Goal: Task Accomplishment & Management: Use online tool/utility

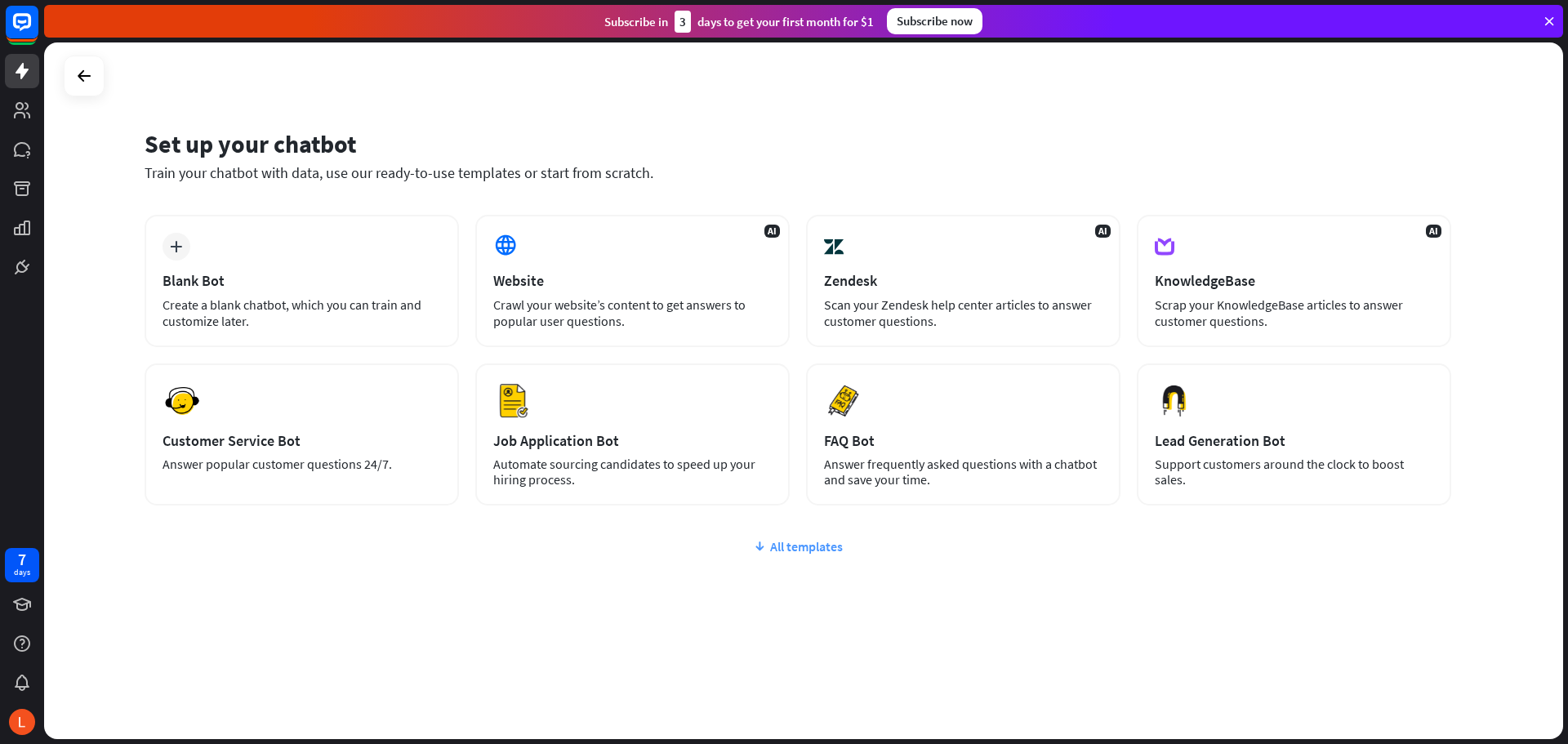
click at [784, 550] on div "All templates" at bounding box center [798, 546] width 1307 height 16
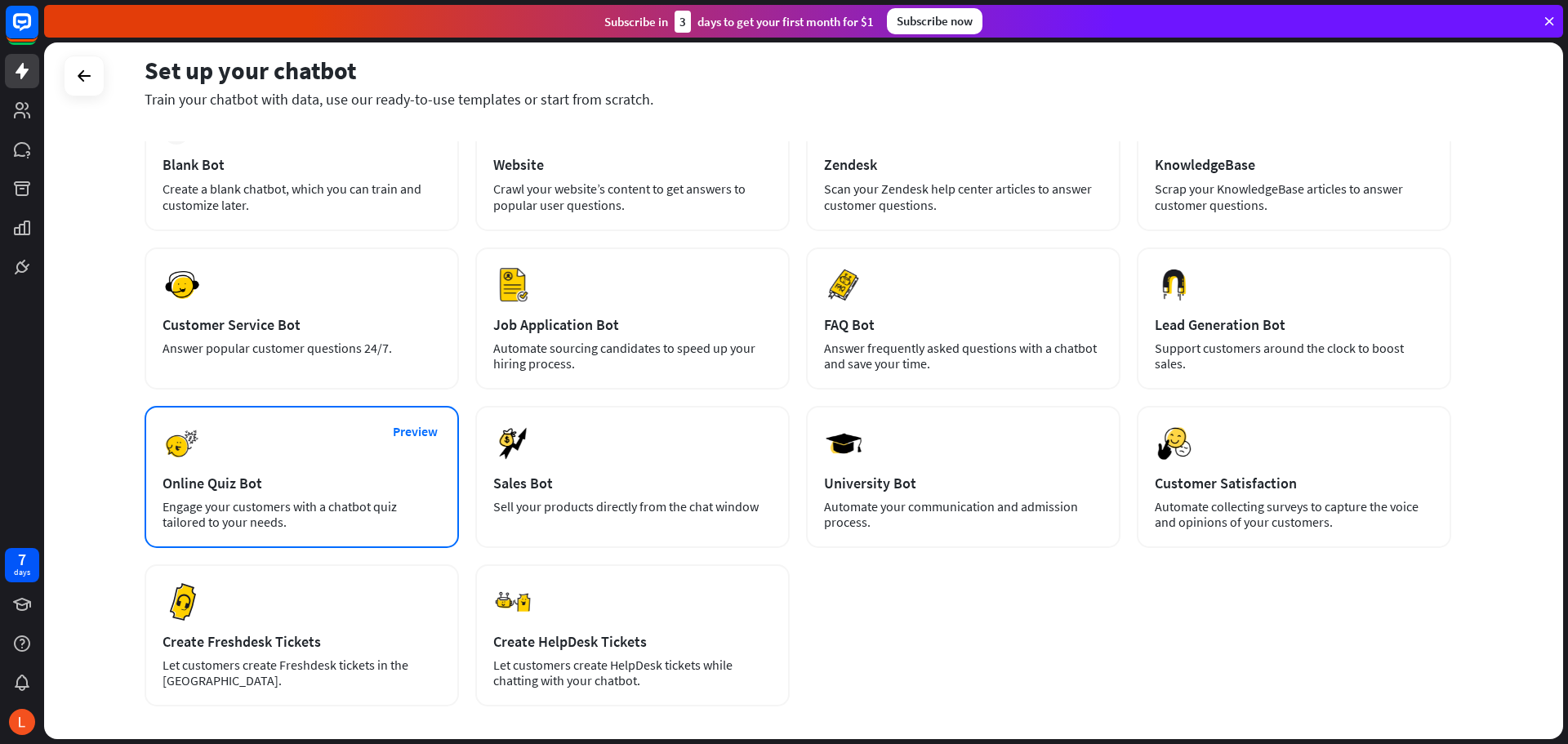
scroll to position [34, 0]
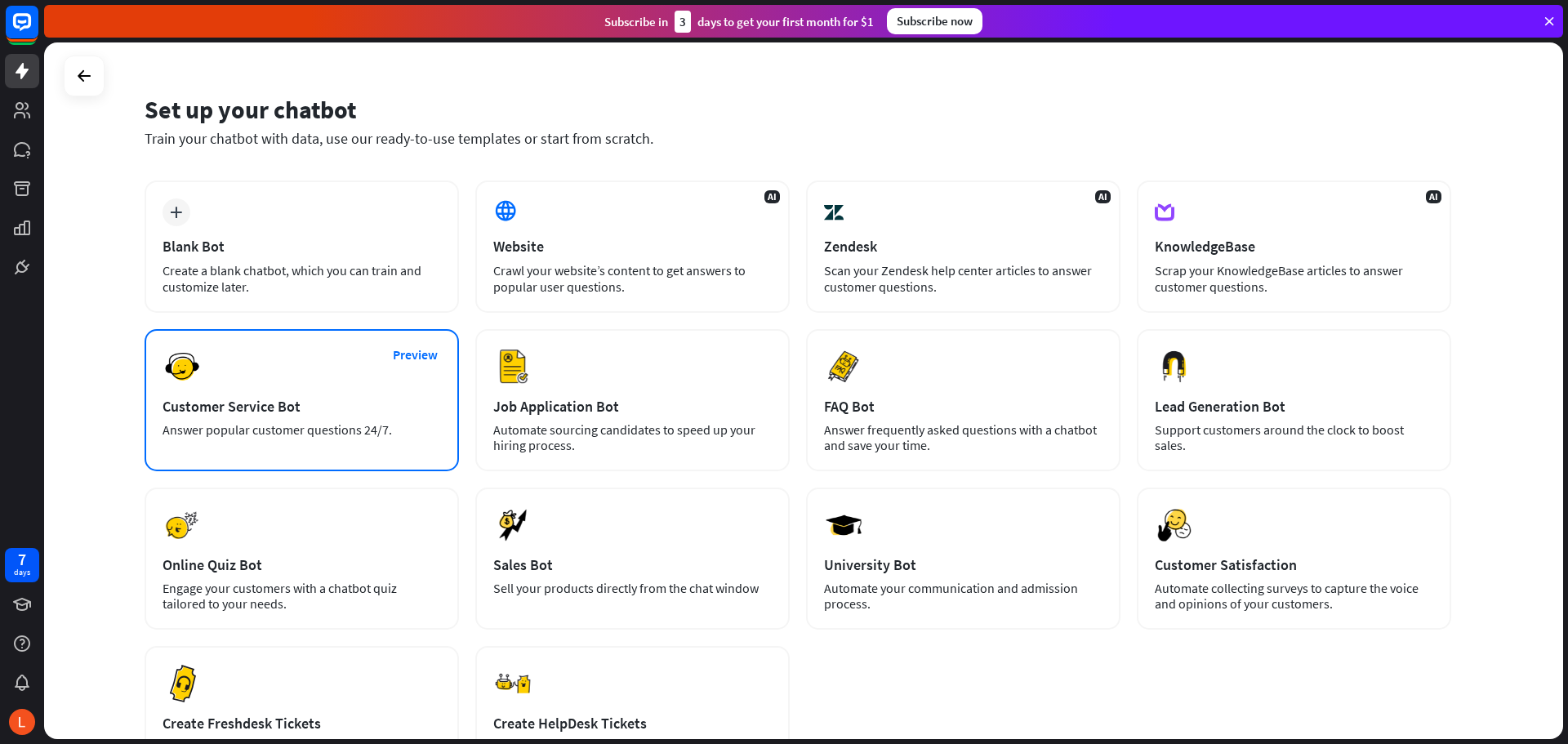
click at [294, 437] on div "Answer popular customer questions 24/7." at bounding box center [302, 430] width 278 height 16
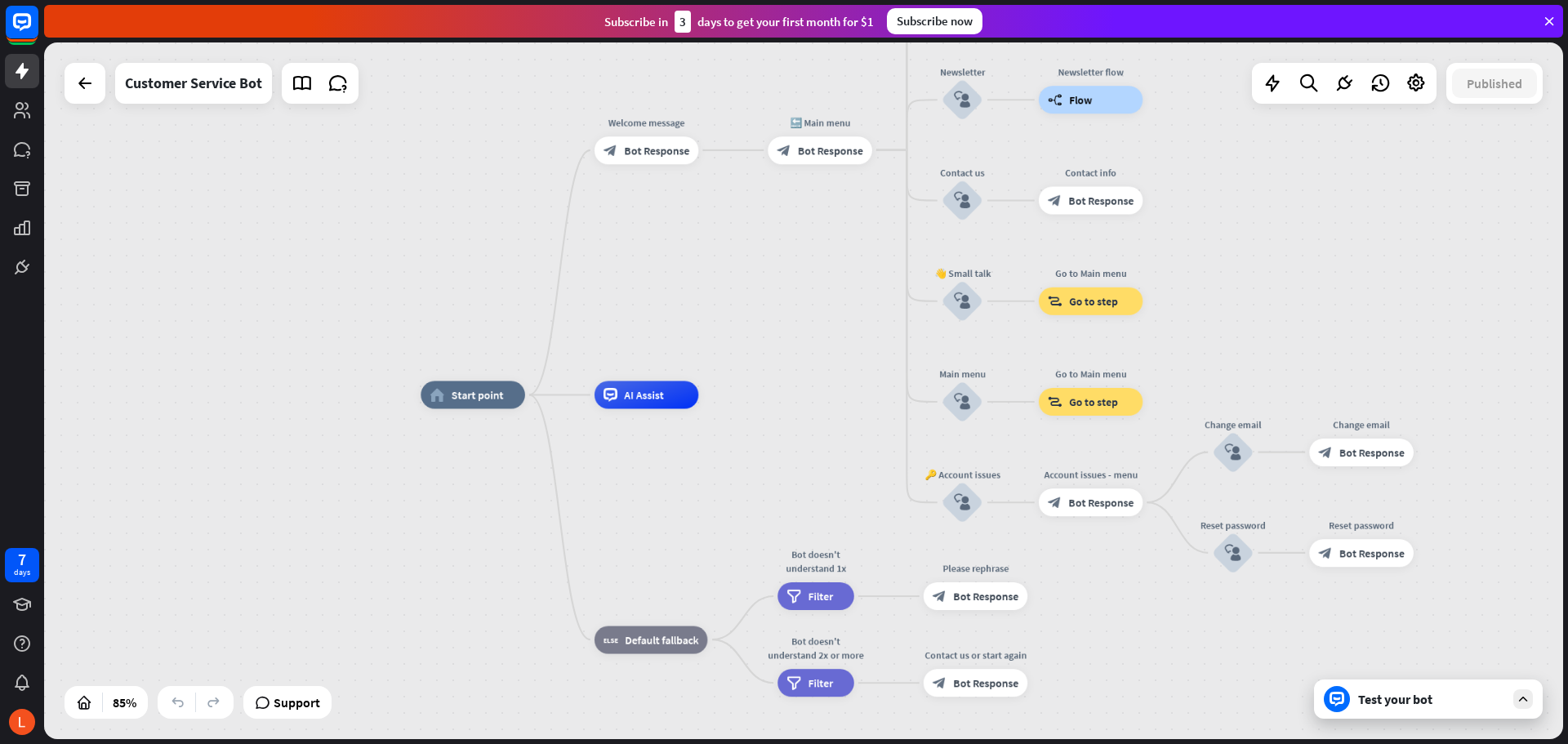
click at [813, 369] on div "home_2 Start point Welcome message block_bot_response Bot Response 🔙 Main menu …" at bounding box center [803, 390] width 1519 height 697
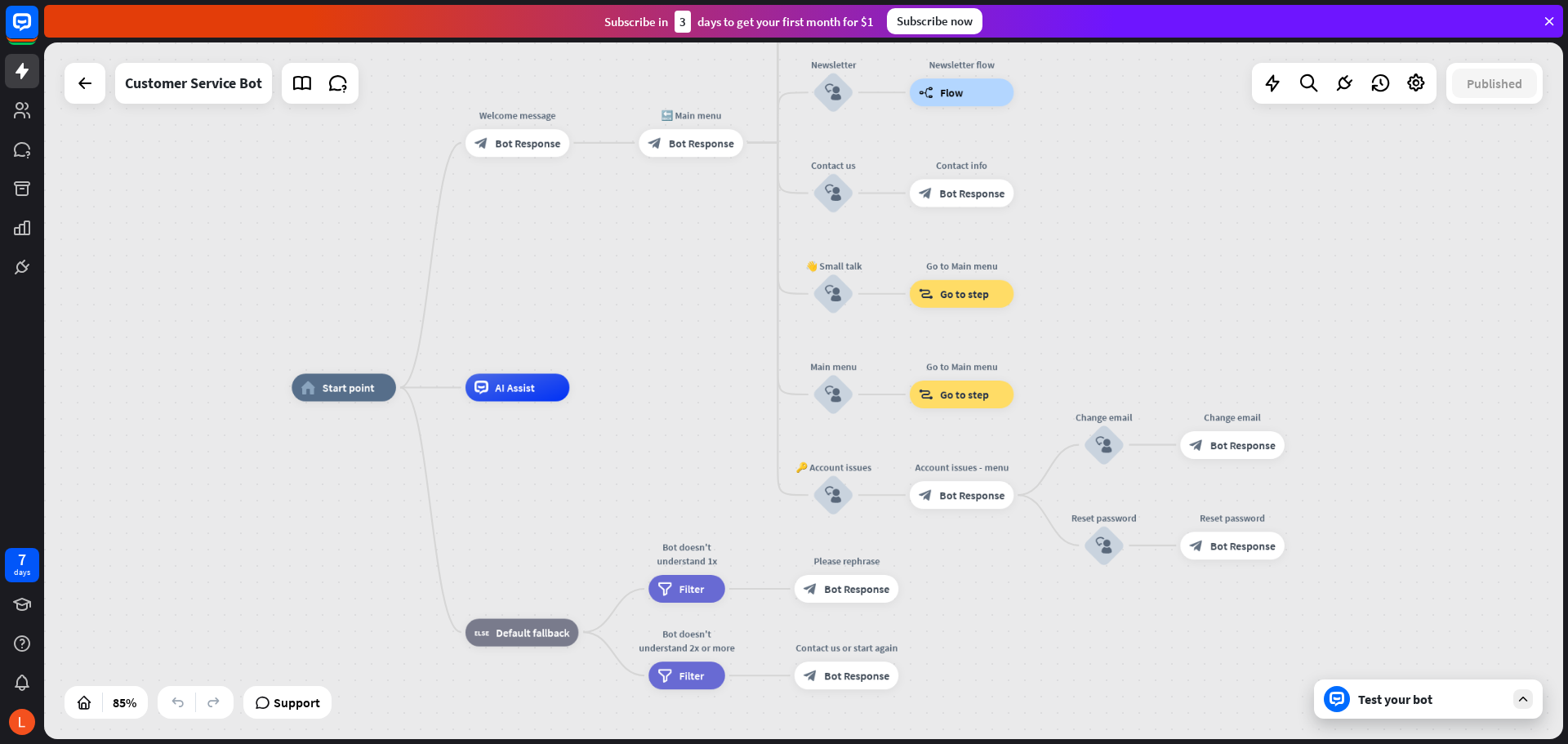
drag, startPoint x: 831, startPoint y: 304, endPoint x: 709, endPoint y: 287, distance: 122.9
click at [709, 287] on div "home_2 Start point Welcome message block_bot_response Bot Response 🔙 Main menu …" at bounding box center [803, 390] width 1519 height 697
click at [95, 96] on div at bounding box center [85, 83] width 33 height 33
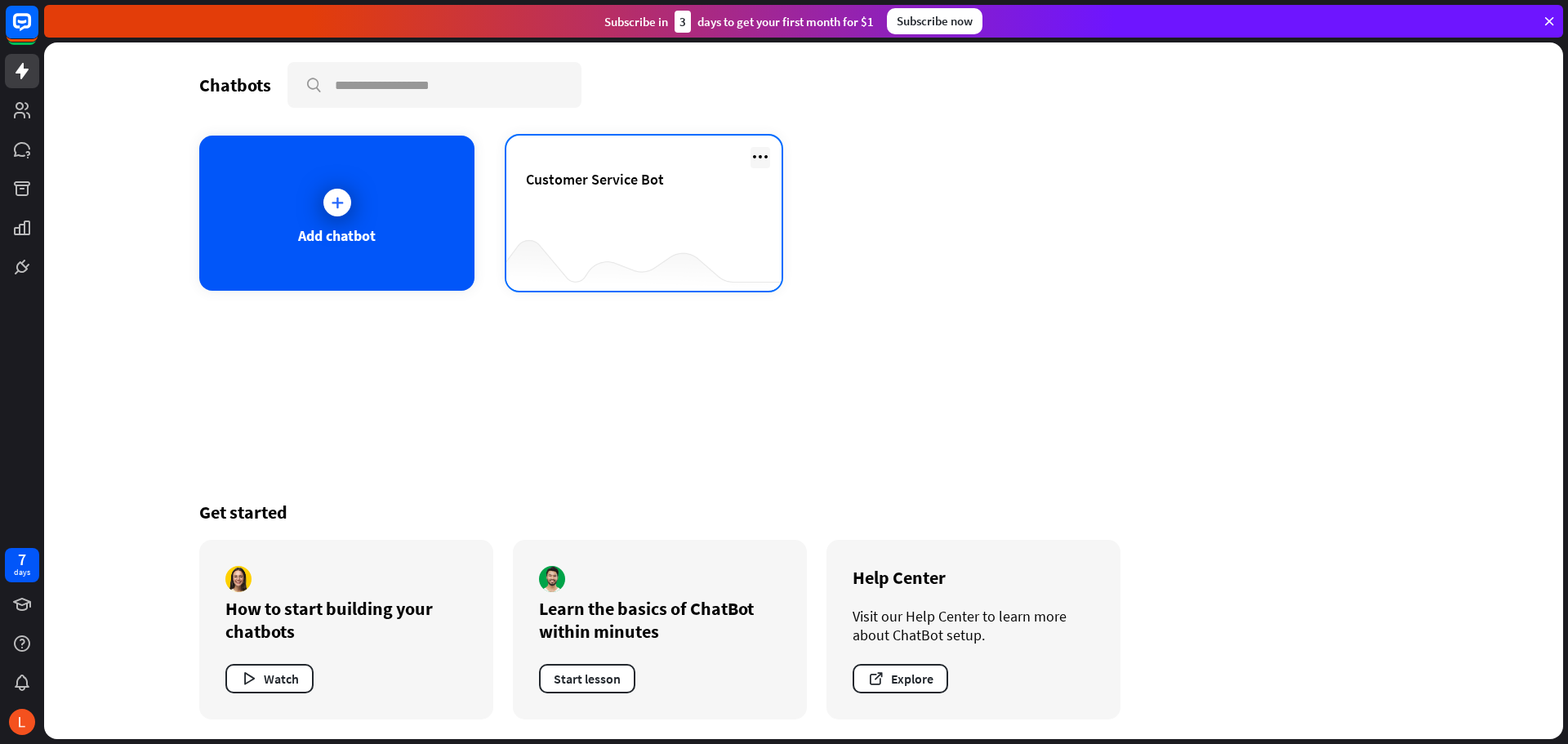
drag, startPoint x: 614, startPoint y: 198, endPoint x: 755, endPoint y: 157, distance: 146.3
click at [755, 157] on icon at bounding box center [761, 157] width 20 height 20
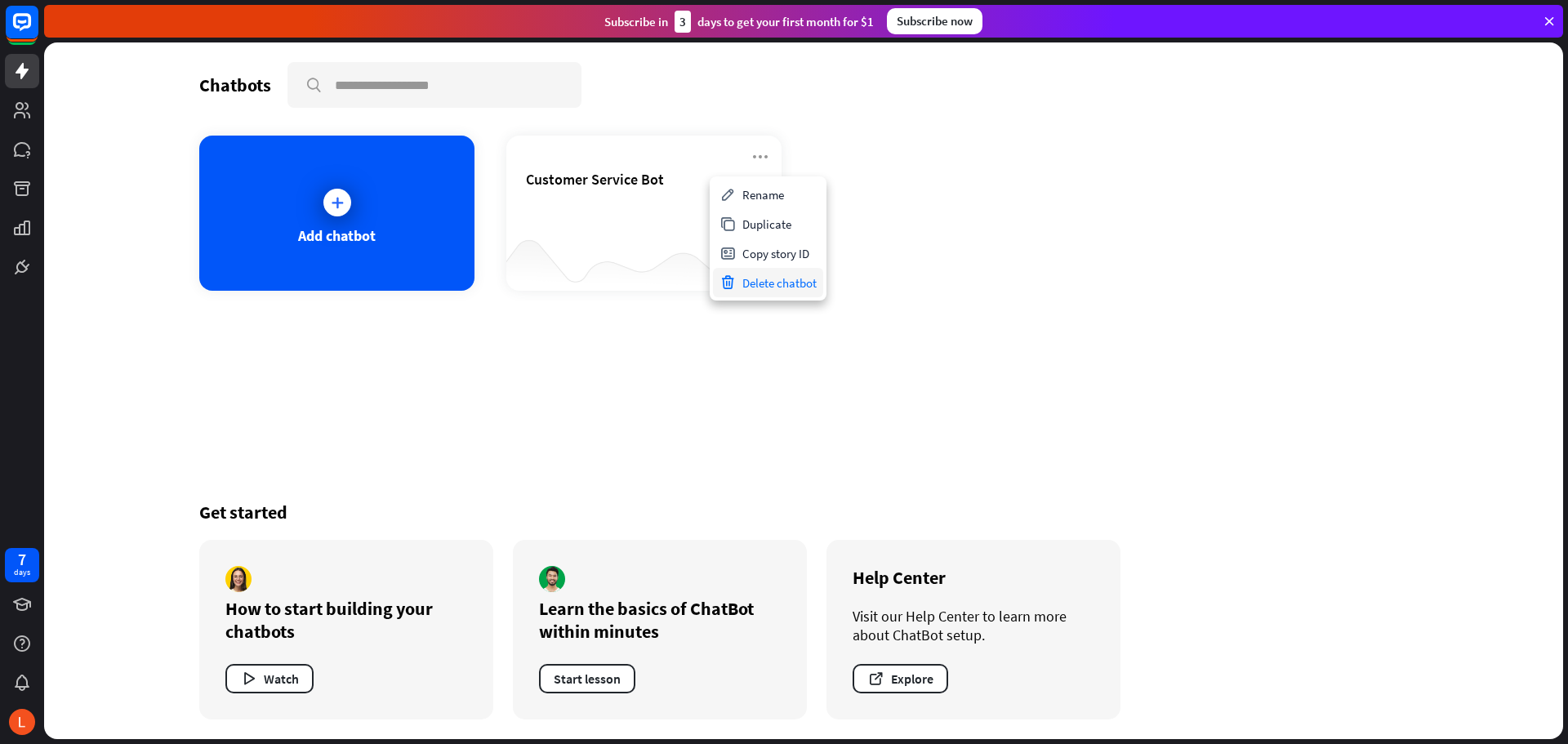
click at [751, 284] on div "Delete chatbot" at bounding box center [768, 282] width 110 height 29
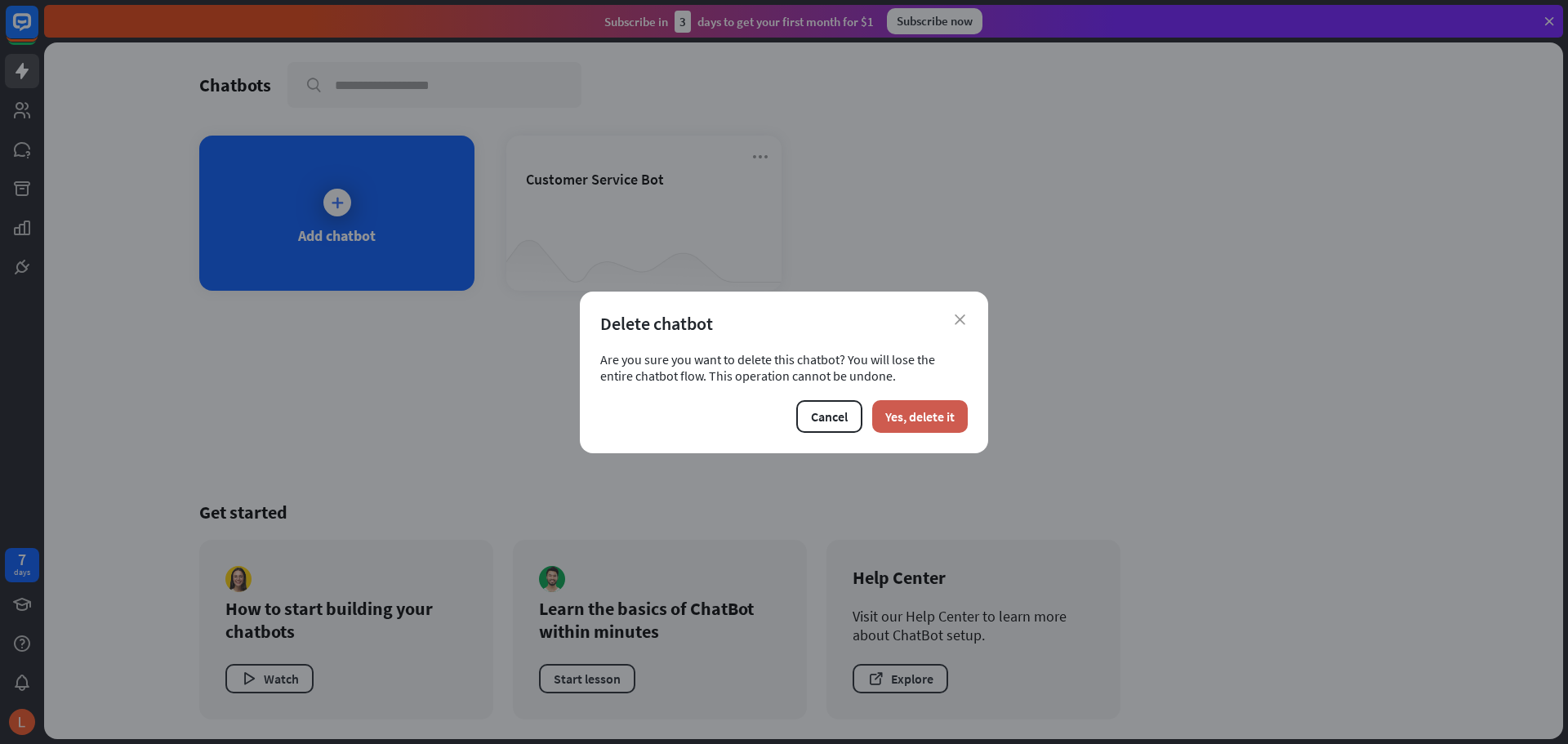
click at [917, 420] on button "Yes, delete it" at bounding box center [920, 416] width 96 height 33
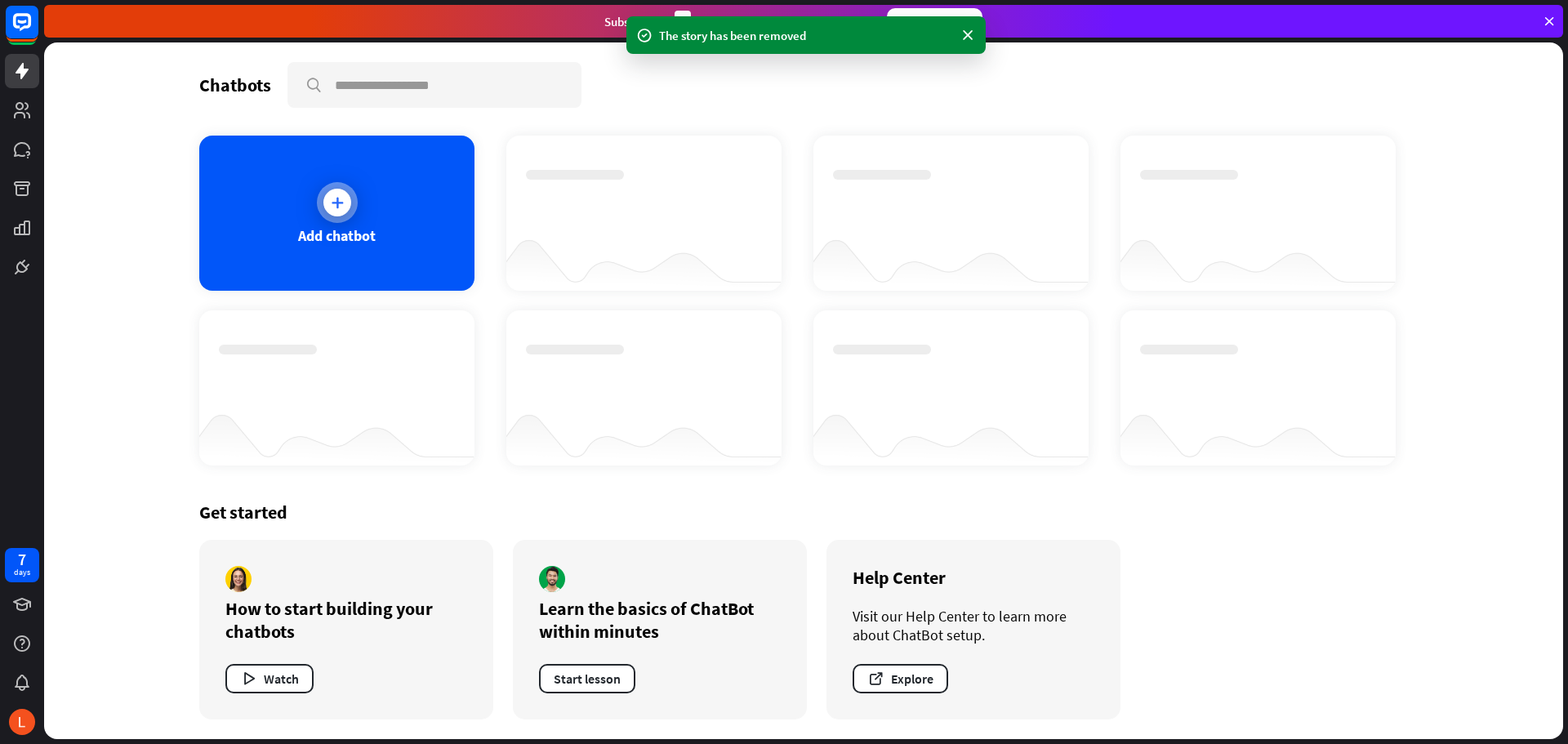
click at [283, 205] on div "Add chatbot" at bounding box center [336, 213] width 275 height 155
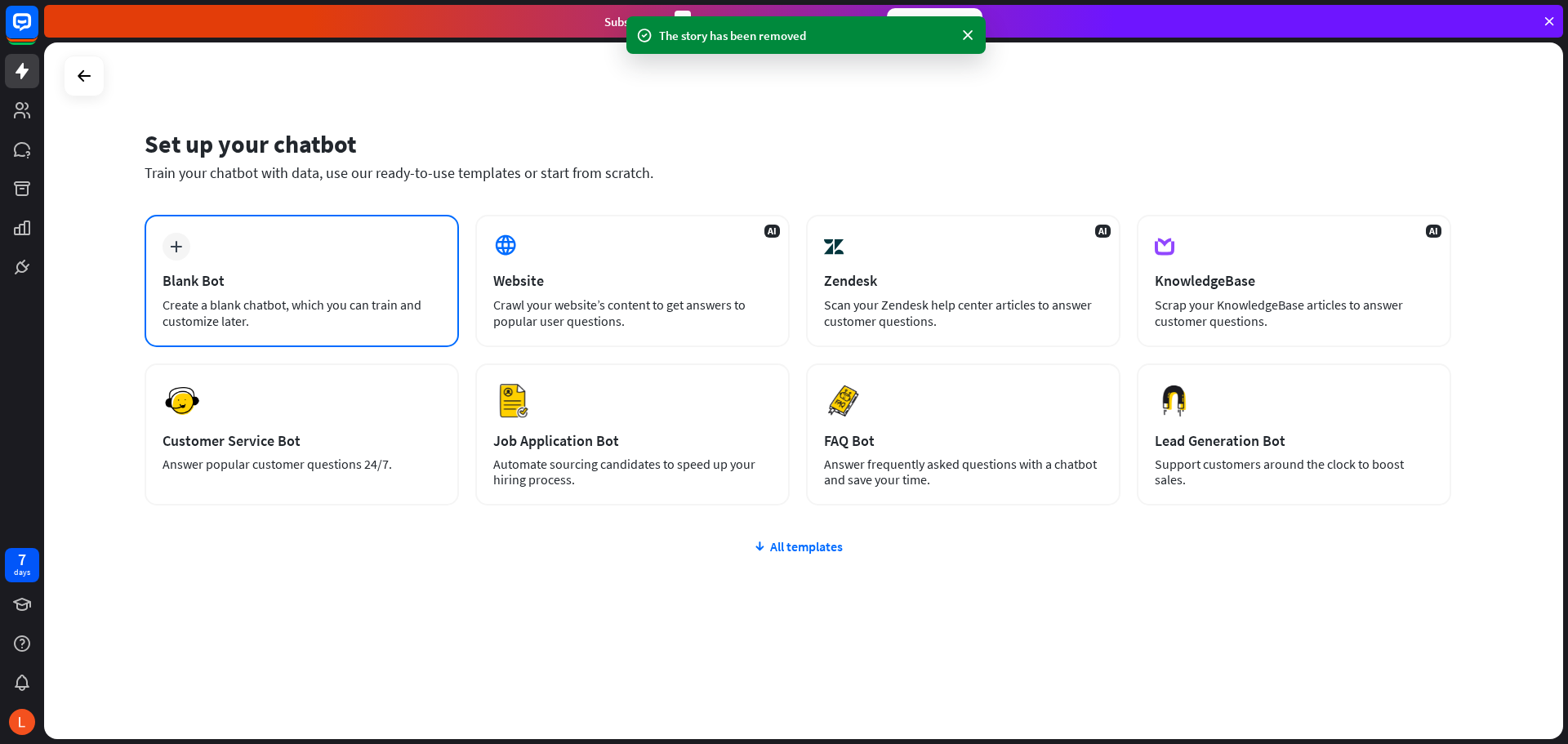
click at [385, 260] on div "plus Blank Bot Create a blank chatbot, which you can train and customize later." at bounding box center [302, 281] width 314 height 132
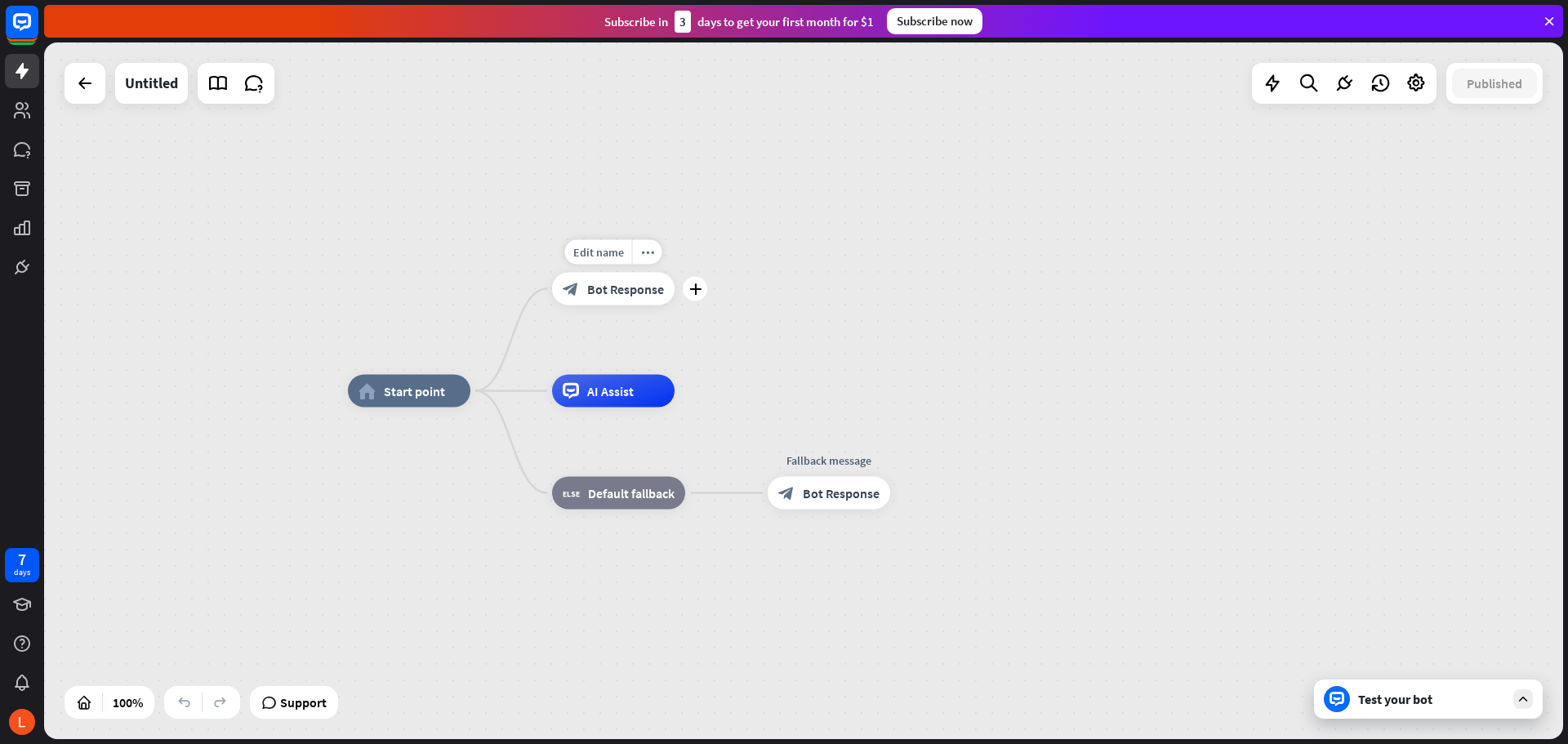
click at [626, 305] on div "Edit name more_horiz plus Welcome message block_bot_response Bot Response" at bounding box center [613, 289] width 122 height 33
click at [779, 359] on div "home_2 Start point Welcome message block_bot_response Bot Response Edit name mo…" at bounding box center [803, 390] width 1519 height 697
click at [608, 399] on span "AI Assist" at bounding box center [611, 391] width 47 height 16
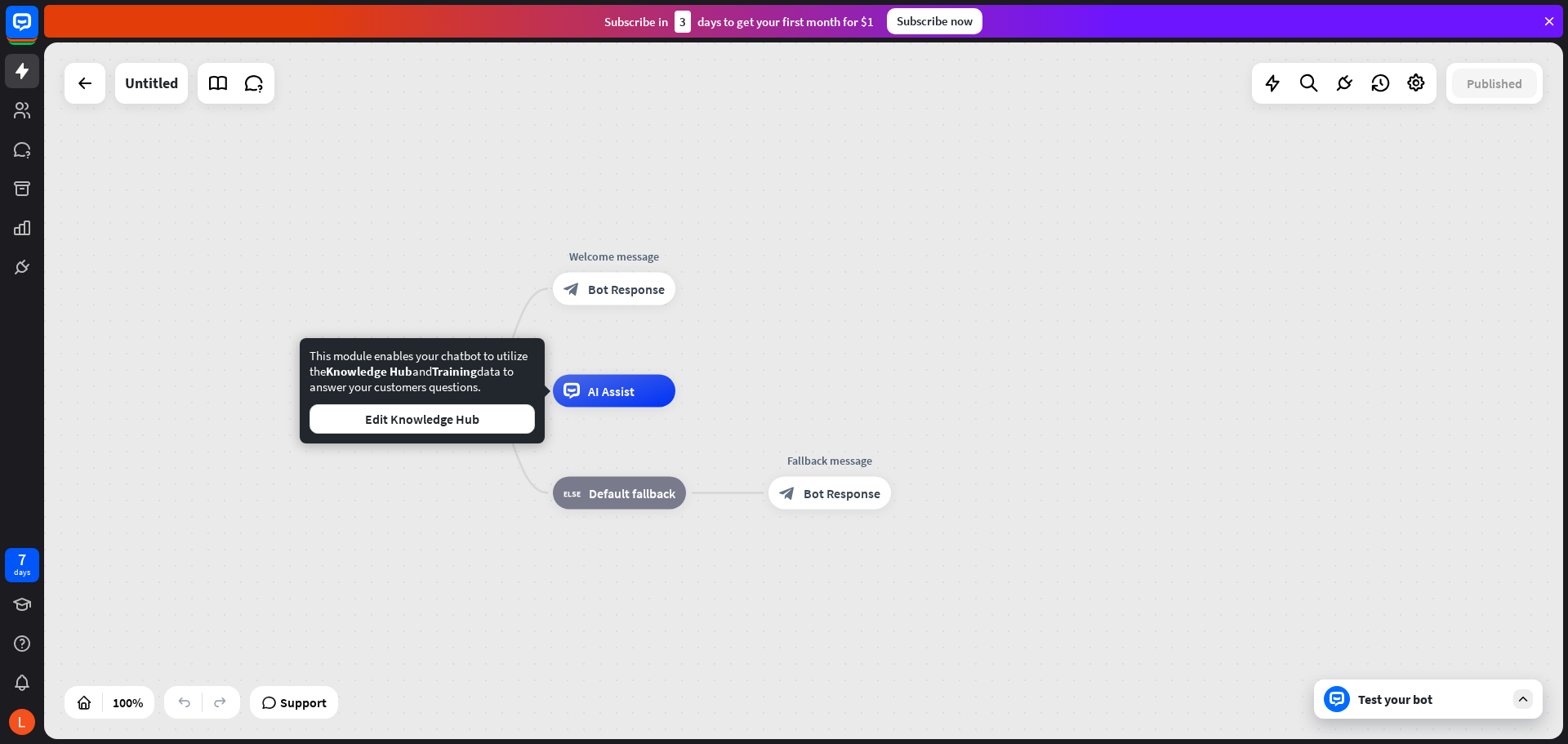
click at [811, 378] on div "home_2 Start point Welcome message block_bot_response Bot Response Edit name mo…" at bounding box center [803, 390] width 1519 height 697
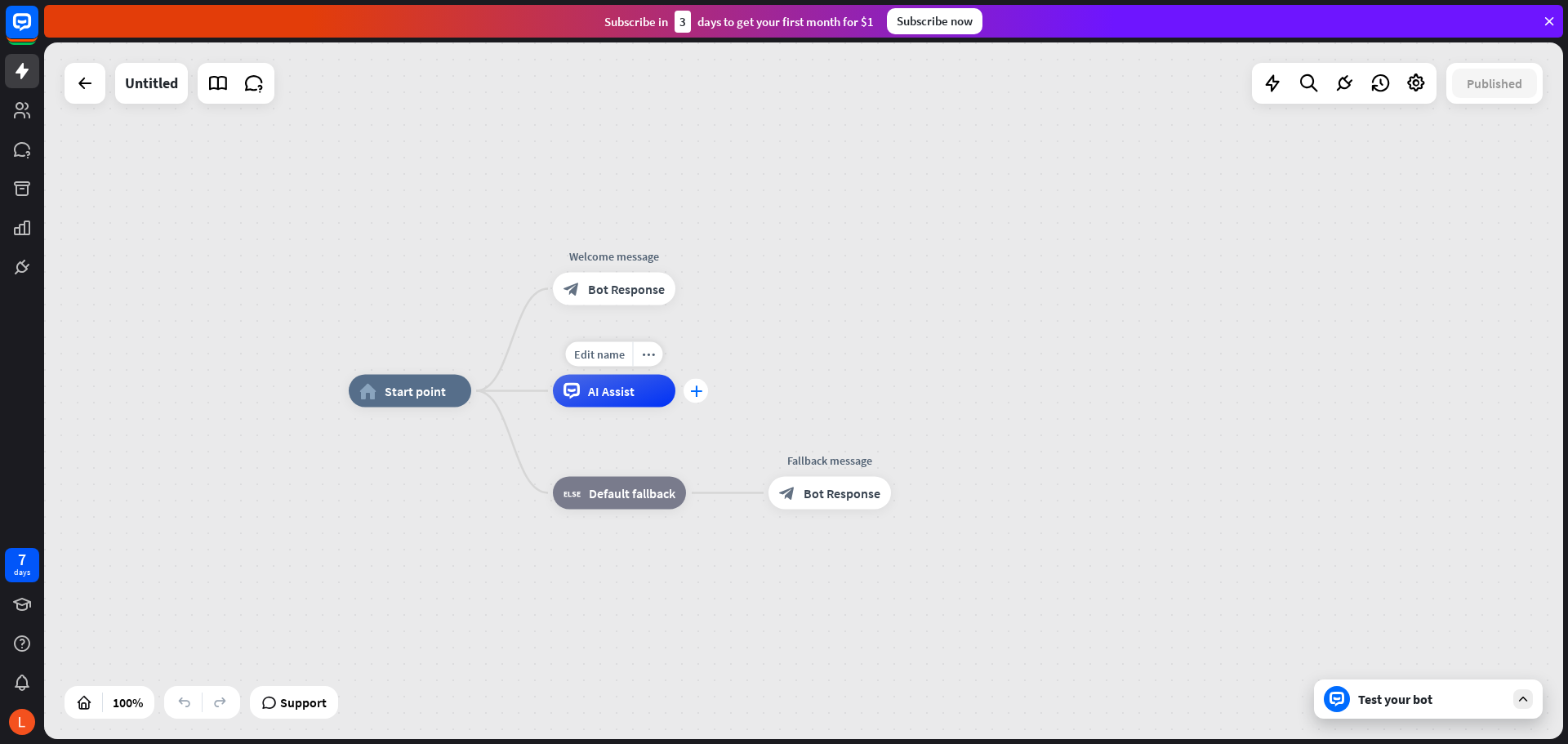
click at [692, 400] on div "plus" at bounding box center [696, 391] width 24 height 24
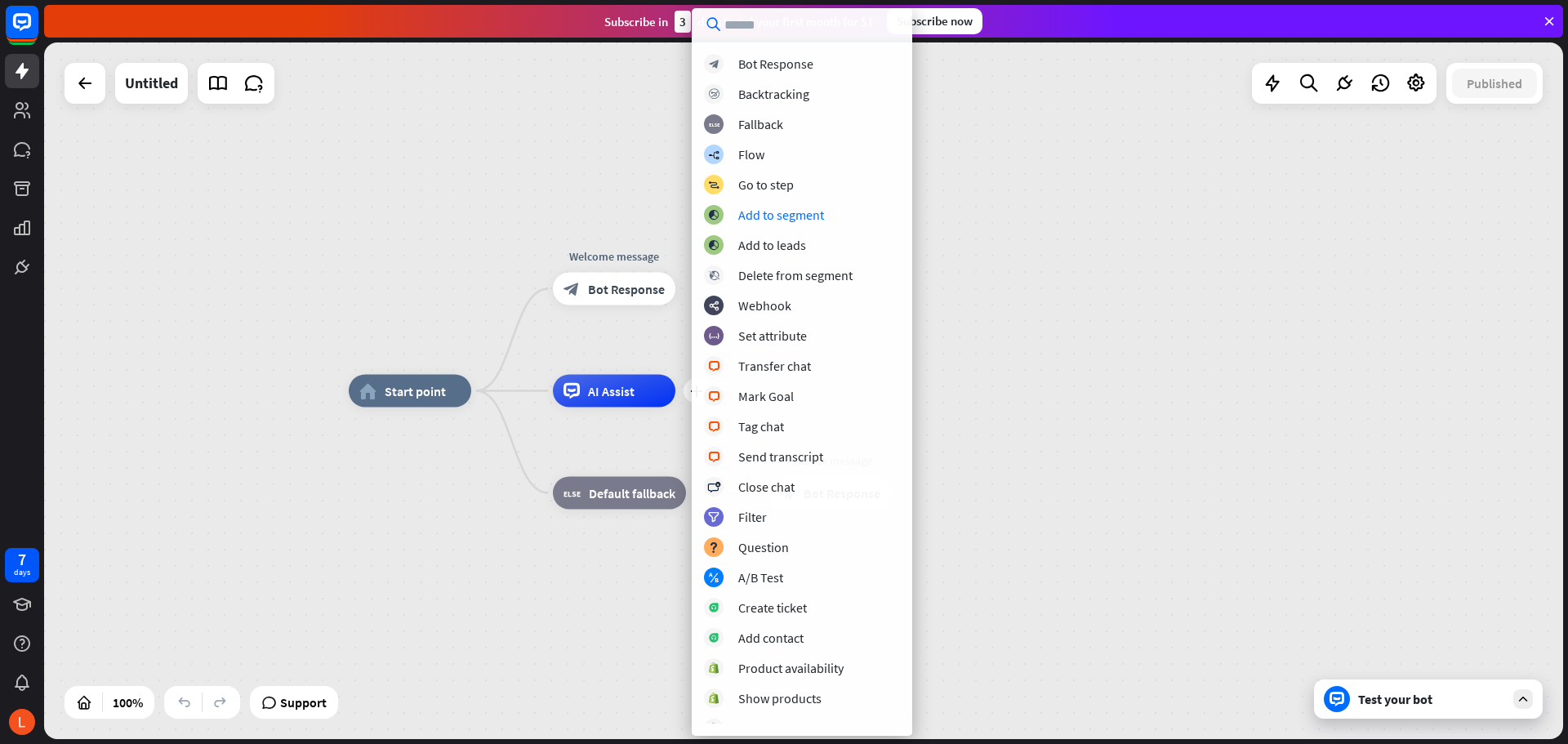
click at [968, 251] on div "home_2 Start point Welcome message block_bot_response Bot Response plus AI Assi…" at bounding box center [803, 390] width 1519 height 697
